Goal: Task Accomplishment & Management: Manage account settings

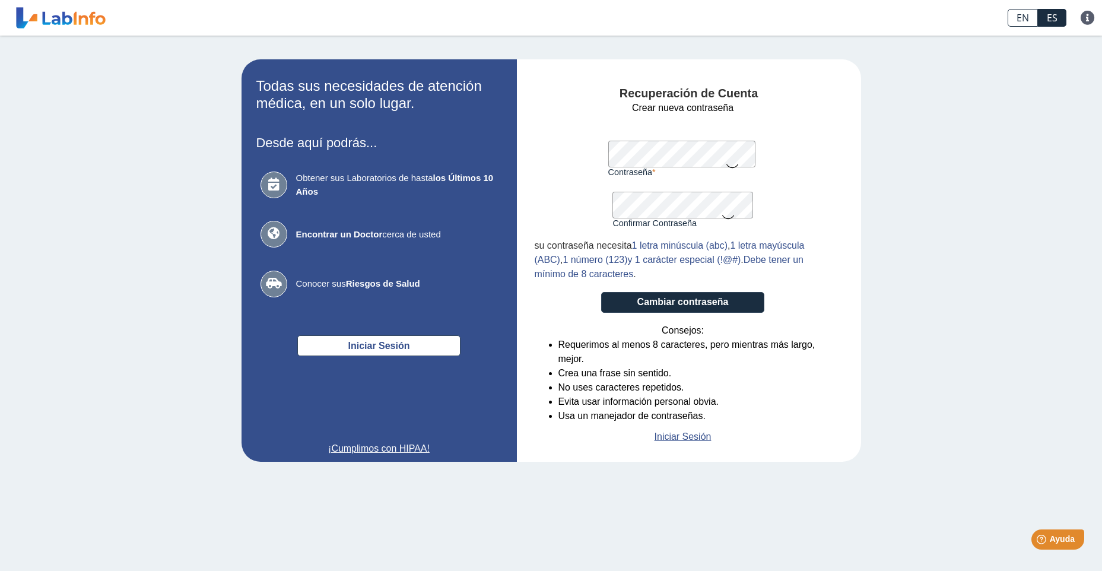
click at [807, 145] on form "Crear nueva contraseña Contraseña Una contraseña válida es requerida Confirmar …" at bounding box center [683, 272] width 297 height 343
click at [711, 300] on button "Cambiar contraseña" at bounding box center [682, 302] width 163 height 21
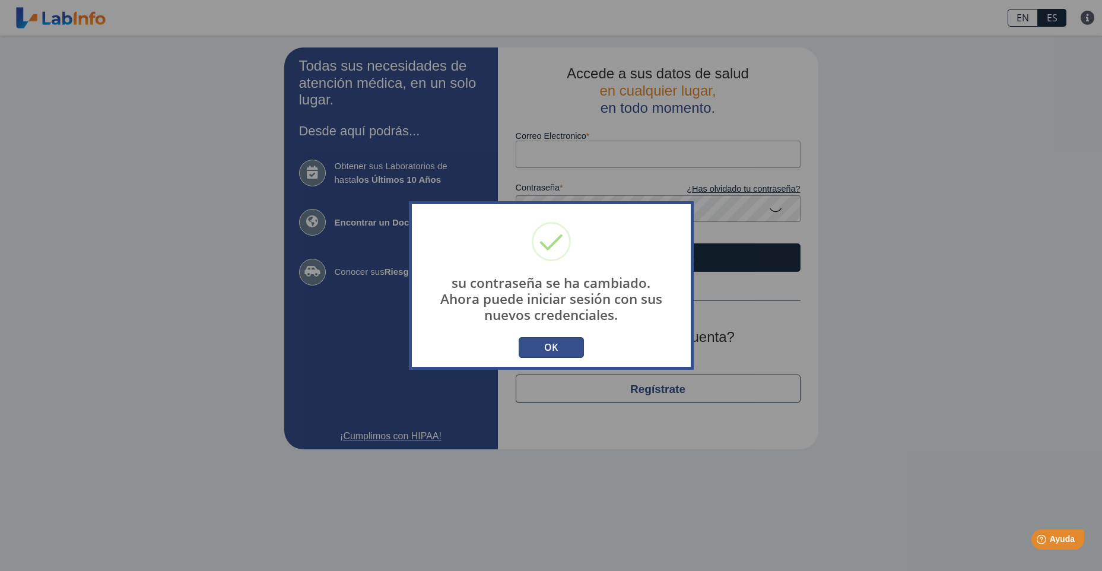
click at [566, 346] on button "OK" at bounding box center [551, 347] width 65 height 21
